Goal: Find specific page/section: Find specific page/section

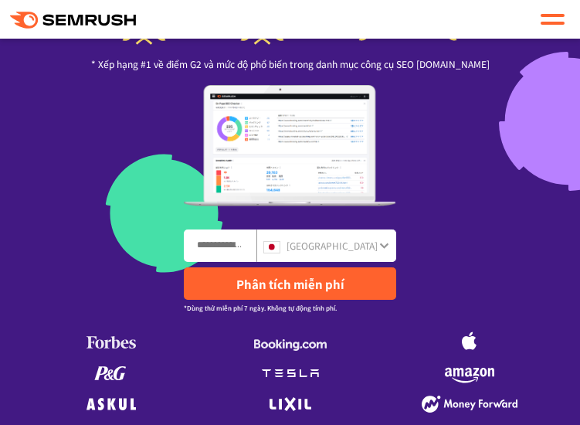
scroll to position [275, 0]
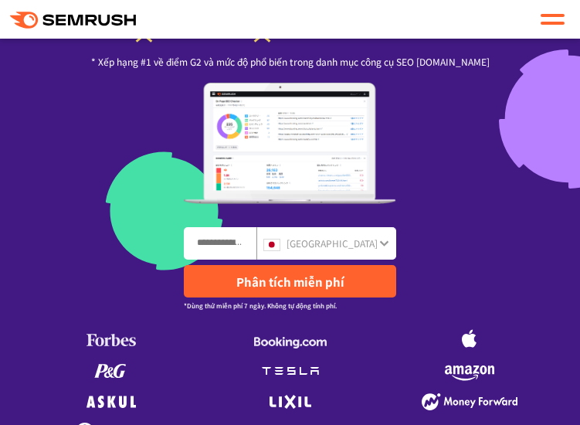
click at [361, 243] on font "[GEOGRAPHIC_DATA]" at bounding box center [332, 242] width 91 height 13
click at [376, 246] on font "[GEOGRAPHIC_DATA]" at bounding box center [332, 242] width 91 height 13
click at [374, 249] on font "[GEOGRAPHIC_DATA]" at bounding box center [332, 242] width 91 height 13
click at [382, 247] on icon at bounding box center [384, 243] width 10 height 12
click at [383, 240] on icon at bounding box center [384, 243] width 10 height 12
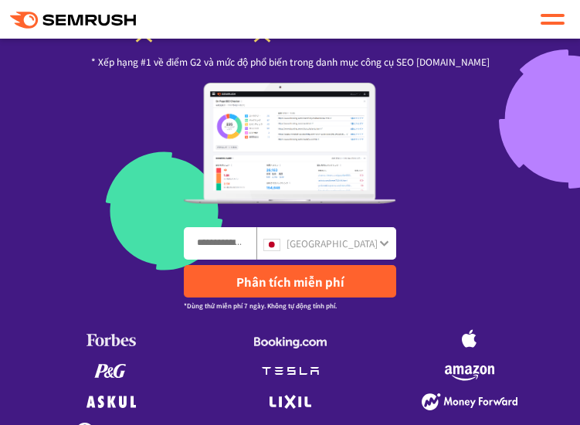
click at [360, 241] on font "[GEOGRAPHIC_DATA]" at bounding box center [332, 242] width 91 height 13
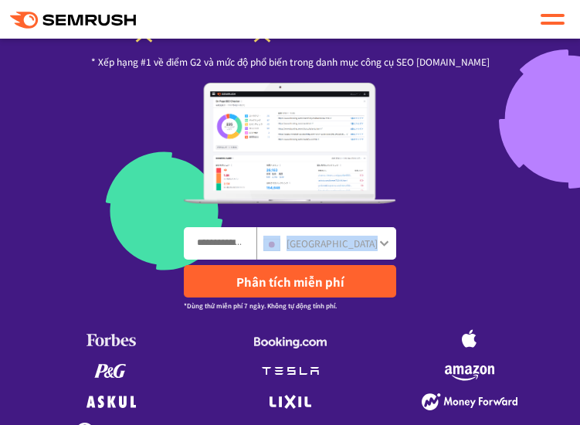
click at [360, 241] on font "[GEOGRAPHIC_DATA]" at bounding box center [332, 242] width 91 height 13
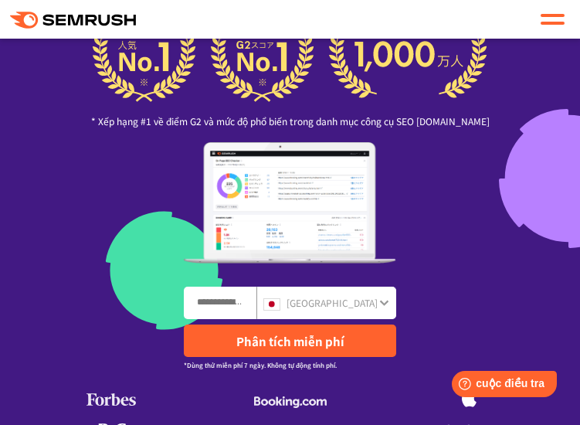
scroll to position [197, 0]
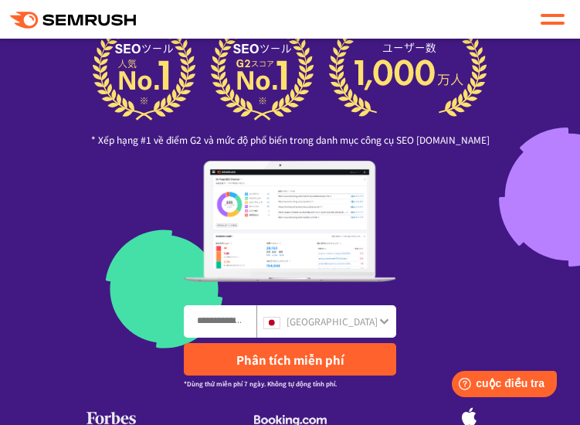
click at [343, 321] on font "[GEOGRAPHIC_DATA]" at bounding box center [332, 320] width 91 height 13
click at [256, 325] on input "Nhập tên miền, từ khóa hoặc URL" at bounding box center [220, 321] width 71 height 31
click at [357, 319] on font "[GEOGRAPHIC_DATA]" at bounding box center [332, 320] width 91 height 13
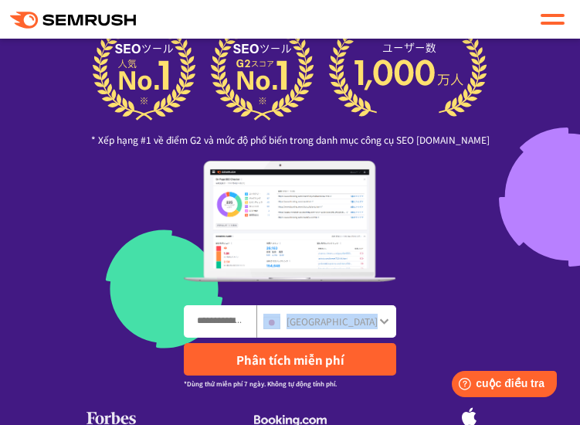
click at [357, 319] on font "[GEOGRAPHIC_DATA]" at bounding box center [332, 320] width 91 height 13
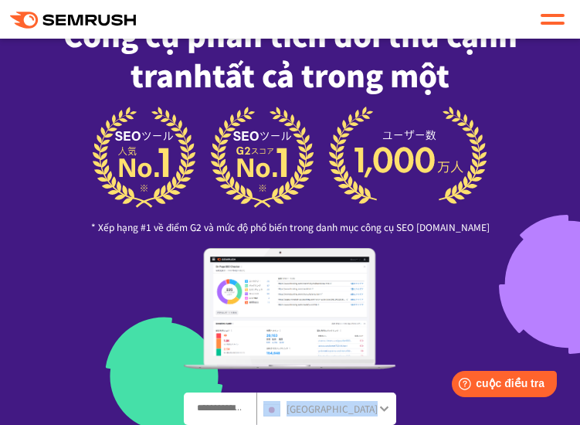
scroll to position [0, 0]
